Goal: Check status: Check status

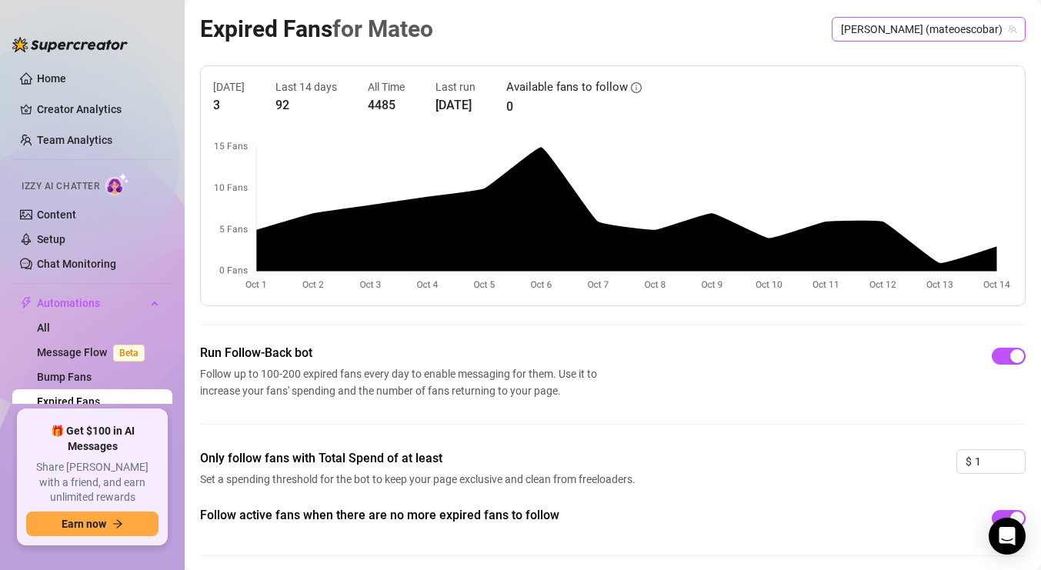
click at [884, 26] on div "[PERSON_NAME] (mateoescobar)" at bounding box center [929, 29] width 194 height 25
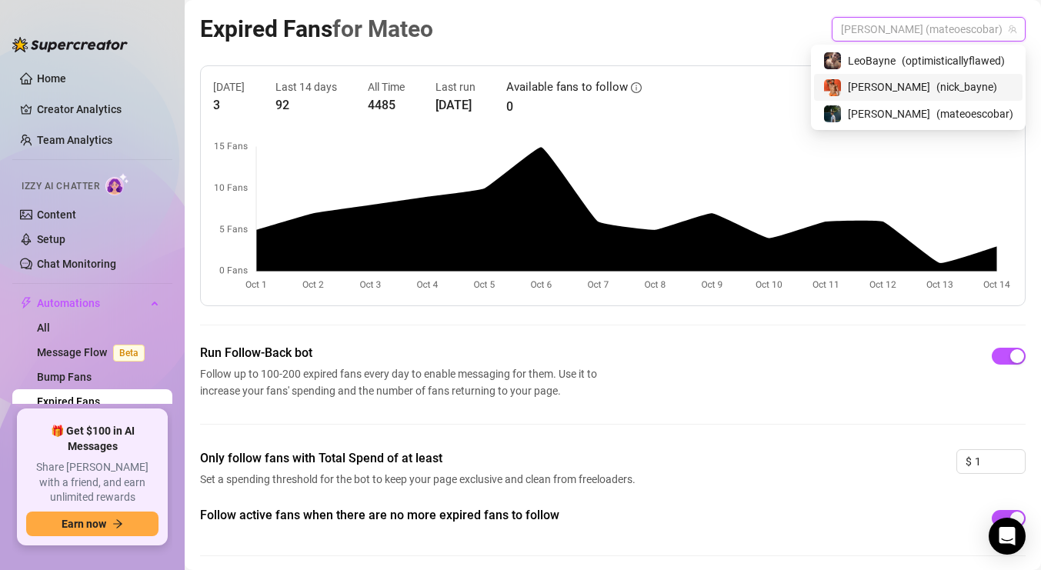
click at [877, 89] on div "[PERSON_NAME] ( nick_bayne )" at bounding box center [918, 87] width 190 height 18
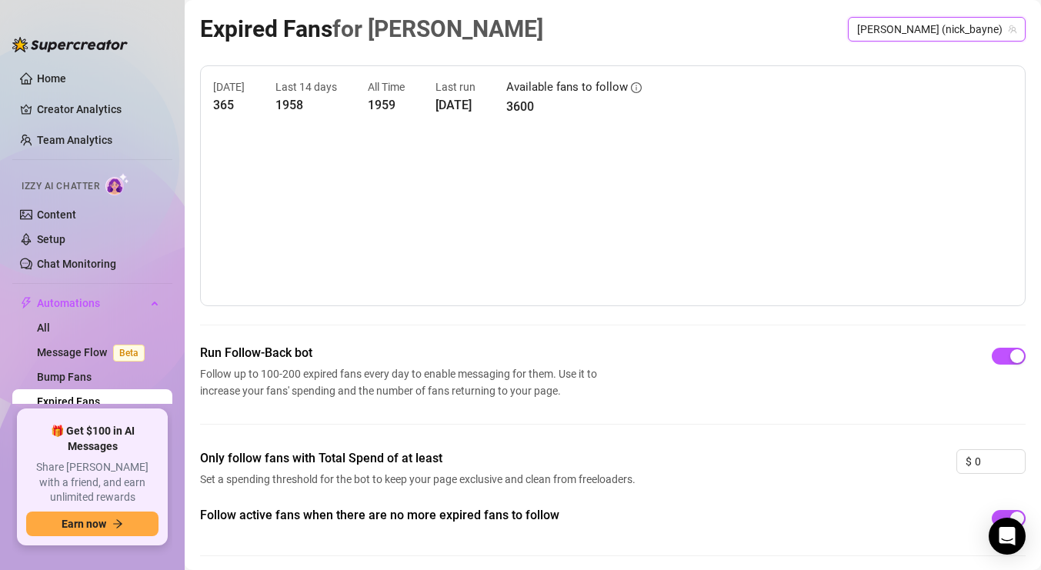
scroll to position [57, 0]
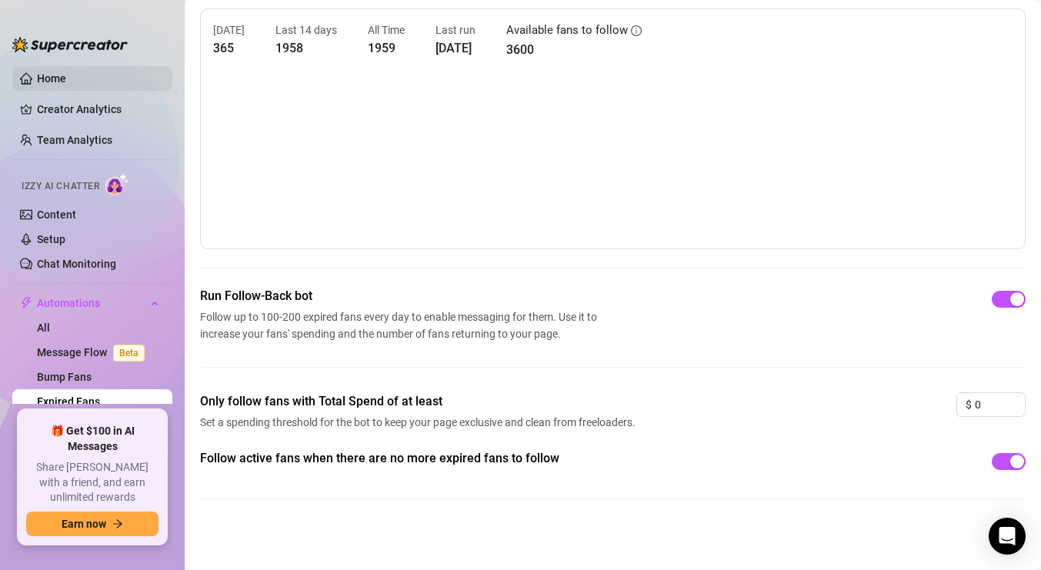
click at [66, 81] on link "Home" at bounding box center [51, 78] width 29 height 12
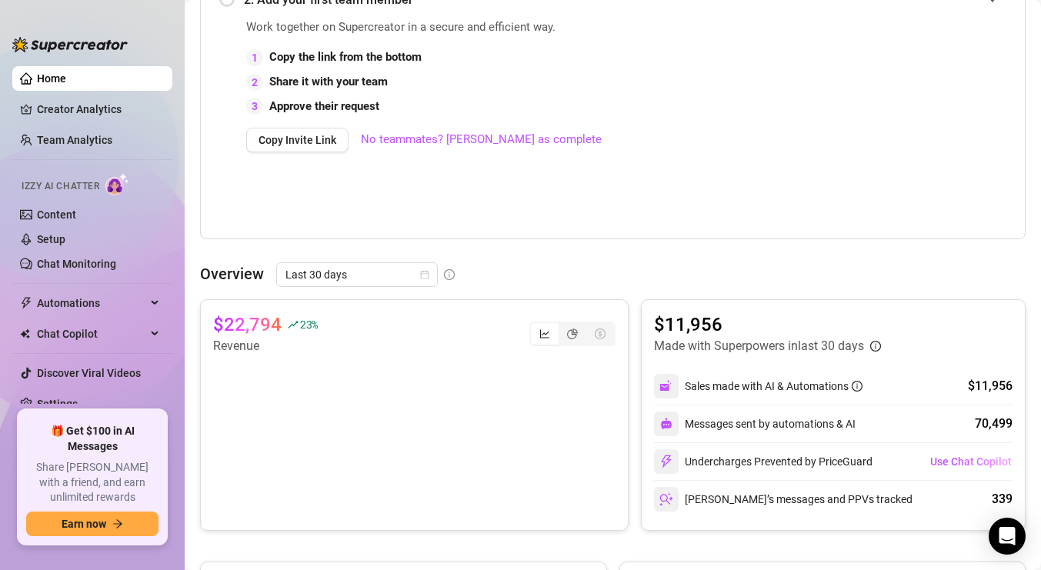
scroll to position [453, 0]
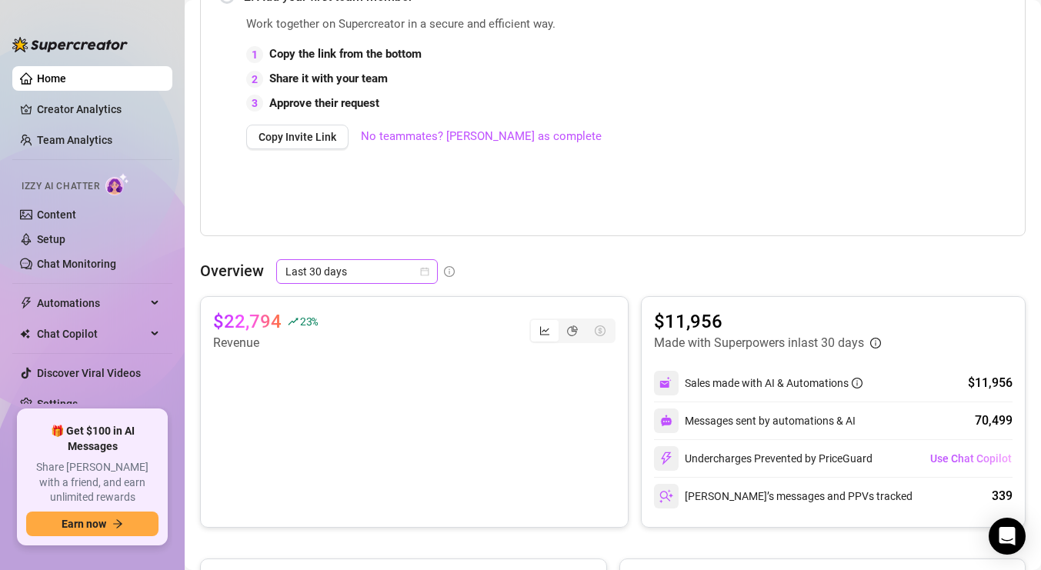
click at [426, 271] on icon "calendar" at bounding box center [424, 271] width 9 height 9
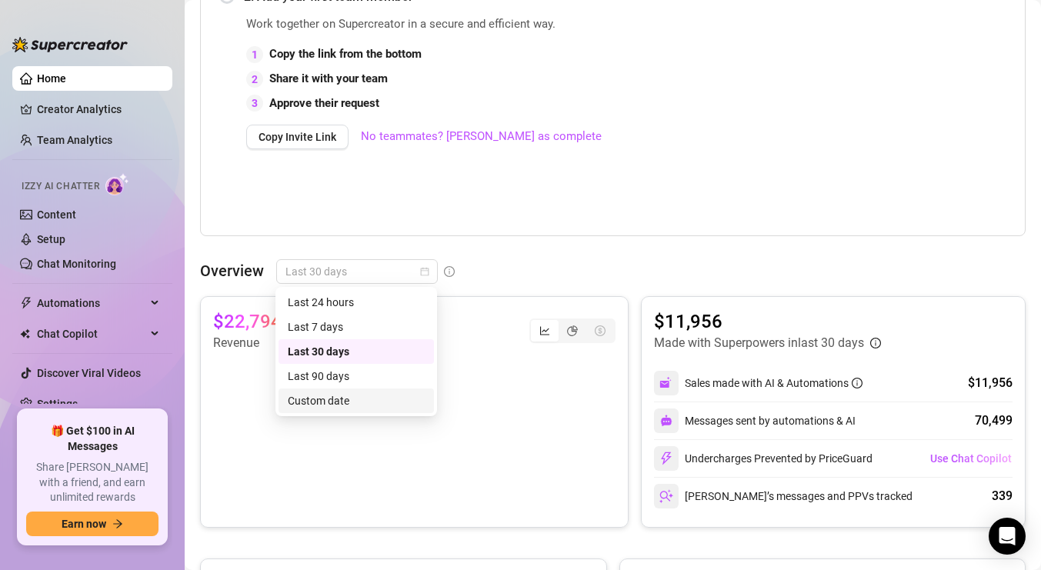
click at [345, 398] on div "Custom date" at bounding box center [356, 400] width 137 height 17
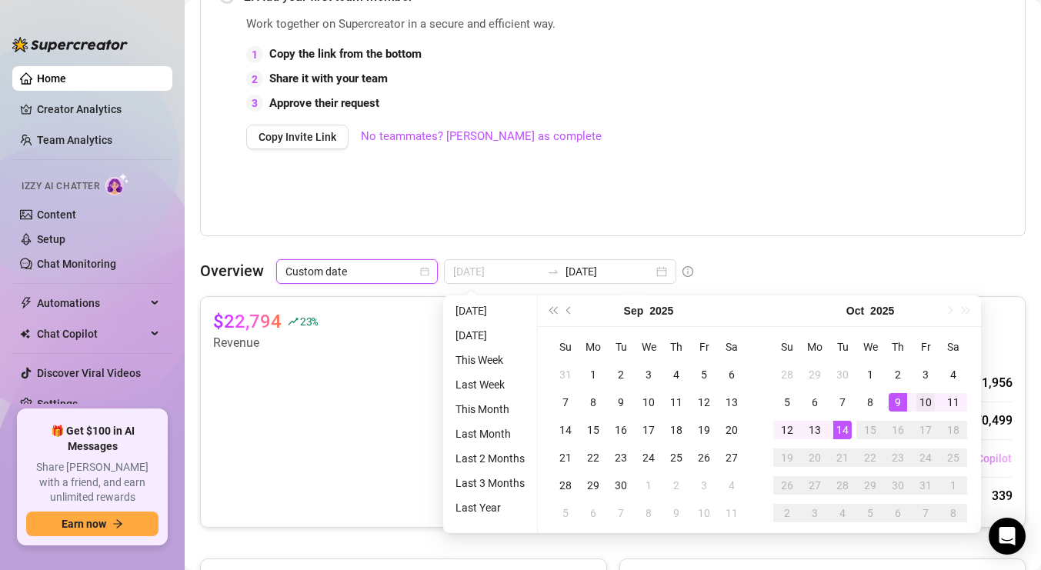
type input "[DATE]"
click at [922, 398] on div "10" at bounding box center [925, 402] width 18 height 18
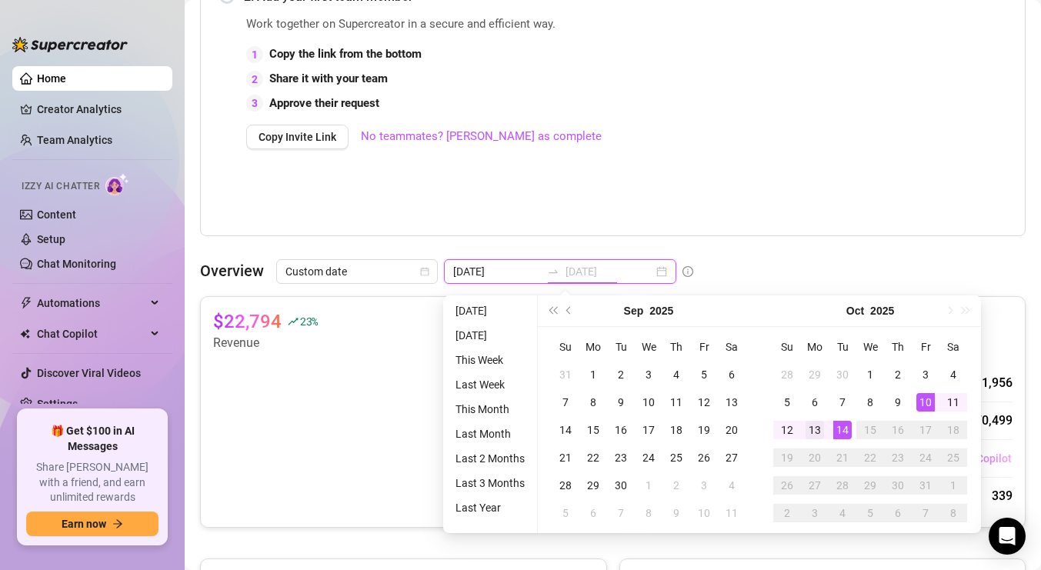
type input "[DATE]"
click at [816, 428] on div "13" at bounding box center [814, 430] width 18 height 18
